Goal: Navigation & Orientation: Find specific page/section

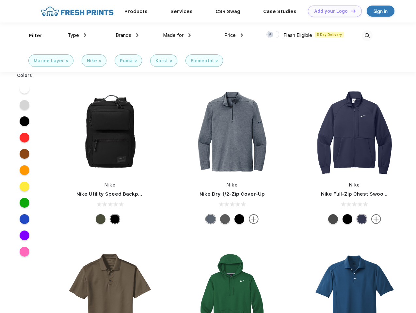
click at [332, 11] on link "Add your Logo Design Tool" at bounding box center [335, 11] width 54 height 11
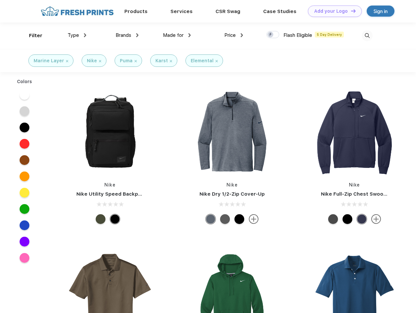
click at [0, 0] on div "Design Tool" at bounding box center [0, 0] width 0 height 0
click at [350, 11] on link "Add your Logo Design Tool" at bounding box center [335, 11] width 54 height 11
click at [31, 36] on div "Filter" at bounding box center [35, 36] width 13 height 8
click at [77, 35] on span "Type" at bounding box center [73, 35] width 11 height 6
click at [127, 35] on span "Brands" at bounding box center [123, 35] width 16 height 6
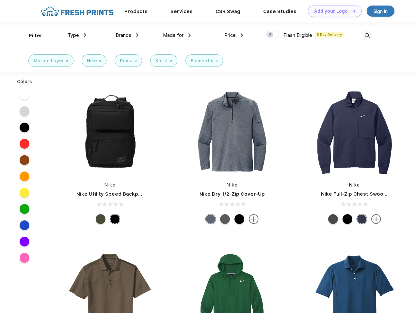
click at [177, 35] on span "Made for" at bounding box center [173, 35] width 21 height 6
click at [234, 35] on span "Price" at bounding box center [229, 35] width 11 height 6
click at [273, 35] on div at bounding box center [272, 34] width 13 height 7
click at [270, 35] on input "checkbox" at bounding box center [268, 33] width 4 height 4
click at [367, 36] on img at bounding box center [366, 35] width 11 height 11
